Goal: Task Accomplishment & Management: Manage account settings

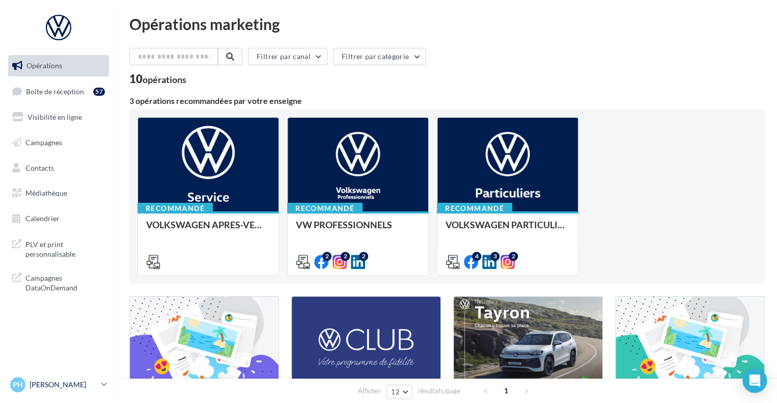
click at [104, 382] on icon at bounding box center [104, 384] width 6 height 9
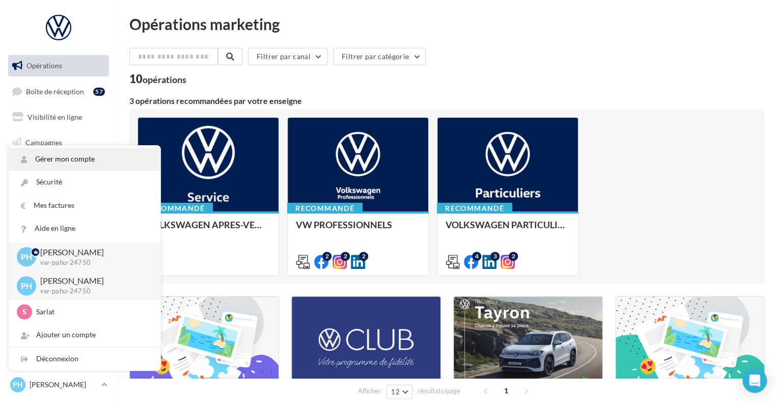
click at [100, 161] on link "Gérer mon compte" at bounding box center [85, 159] width 152 height 23
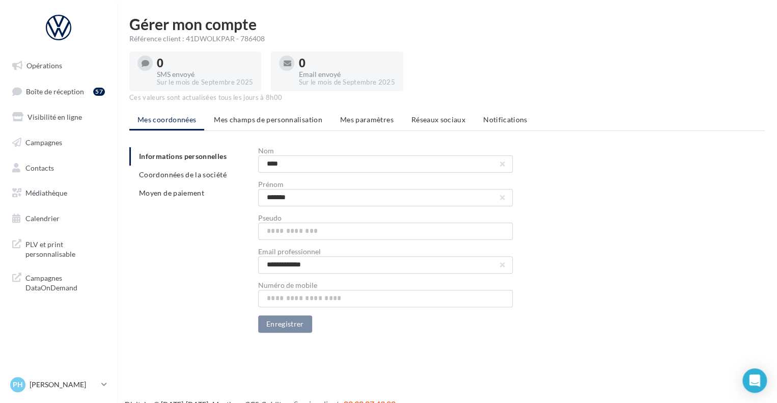
click at [278, 240] on div "**********" at bounding box center [385, 239] width 255 height 185
click at [277, 234] on input "text" at bounding box center [385, 231] width 255 height 17
type input "*********"
click at [283, 324] on button "Enregistrer" at bounding box center [285, 323] width 54 height 17
click at [86, 387] on p "[PERSON_NAME]" at bounding box center [64, 384] width 68 height 10
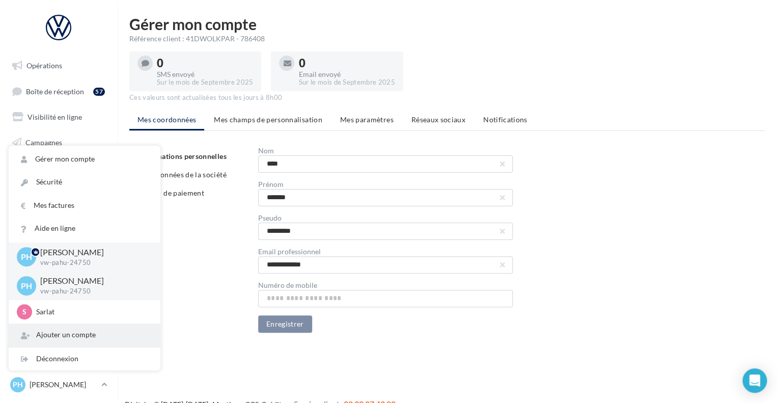
click at [109, 329] on div "Ajouter un compte" at bounding box center [85, 334] width 152 height 23
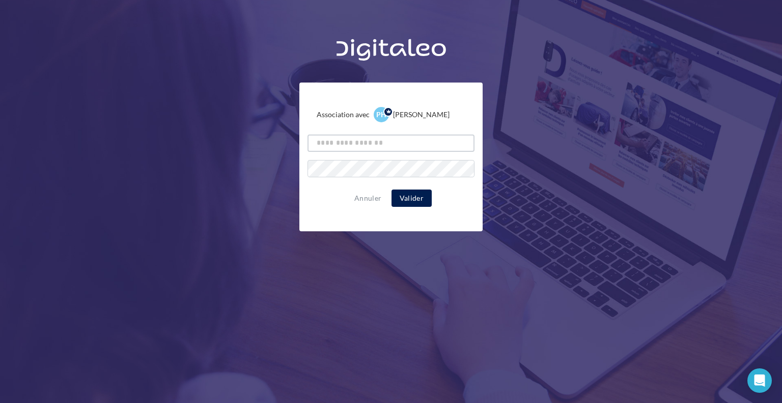
click at [330, 144] on input "text" at bounding box center [391, 142] width 167 height 17
type input "*"
type input "**********"
click at [339, 198] on div "Annuler Valider" at bounding box center [391, 197] width 167 height 17
click at [403, 199] on button "Valider" at bounding box center [412, 197] width 40 height 17
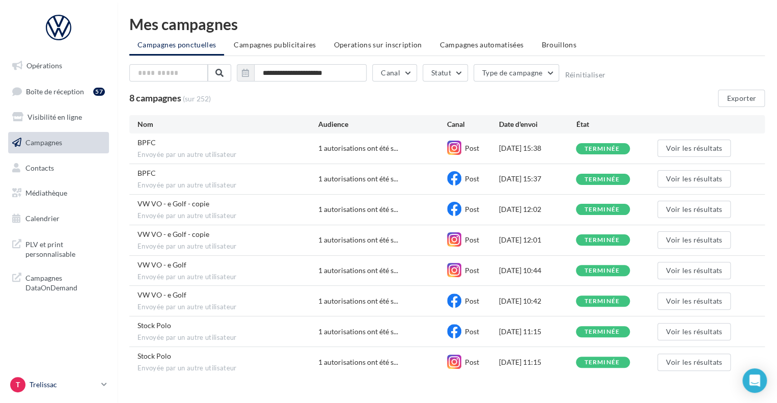
click at [102, 385] on icon at bounding box center [104, 384] width 6 height 9
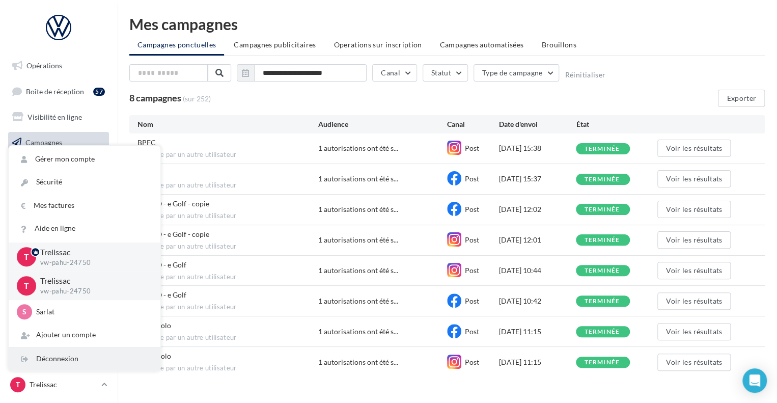
drag, startPoint x: 73, startPoint y: 356, endPoint x: 65, endPoint y: 358, distance: 8.3
click at [65, 358] on div "Déconnexion" at bounding box center [85, 358] width 152 height 23
